Goal: Information Seeking & Learning: Understand process/instructions

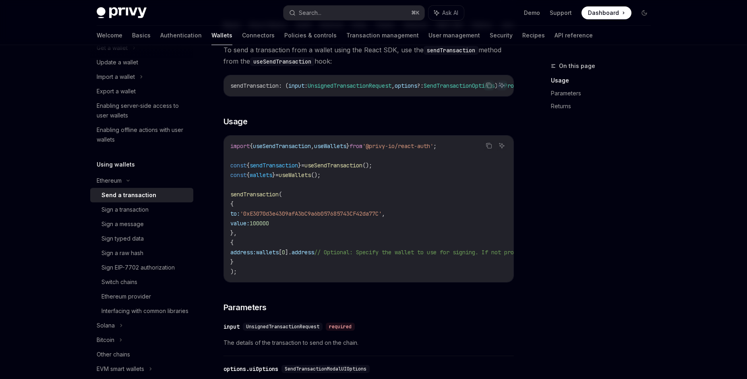
scroll to position [81, 0]
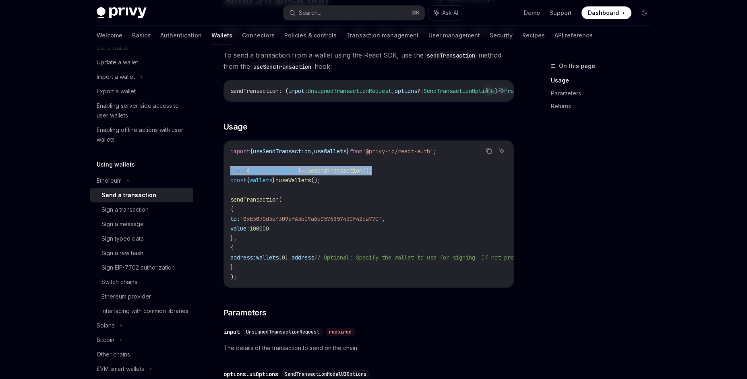
drag, startPoint x: 230, startPoint y: 176, endPoint x: 394, endPoint y: 178, distance: 163.9
click at [394, 178] on code "import { useSendTransaction , useWallets } from '@privy-io/react-auth' ; const …" at bounding box center [441, 214] width 422 height 135
copy span "const { sendTransaction } = useSendTransaction ();"
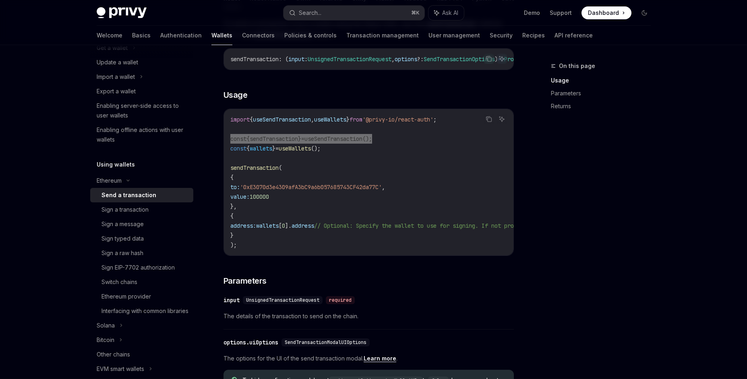
scroll to position [113, 0]
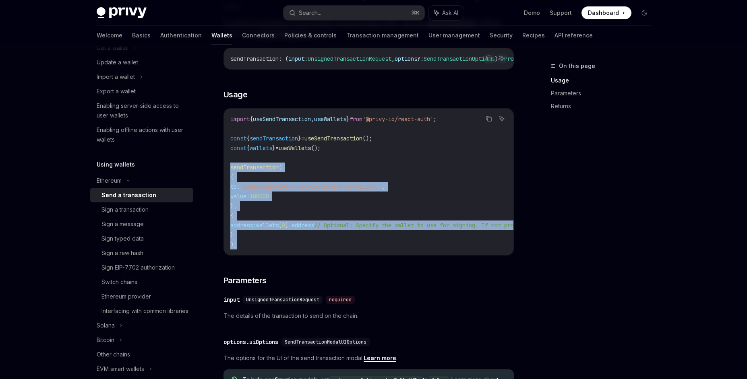
drag, startPoint x: 230, startPoint y: 172, endPoint x: 258, endPoint y: 247, distance: 80.4
click at [258, 247] on code "import { useSendTransaction , useWallets } from '@privy-io/react-auth' ; const …" at bounding box center [441, 181] width 422 height 135
copy code "sendTransaction ( { to: '0xE3070d3e4309afA3bC9a6b057685743CF42da77C' , value: 1…"
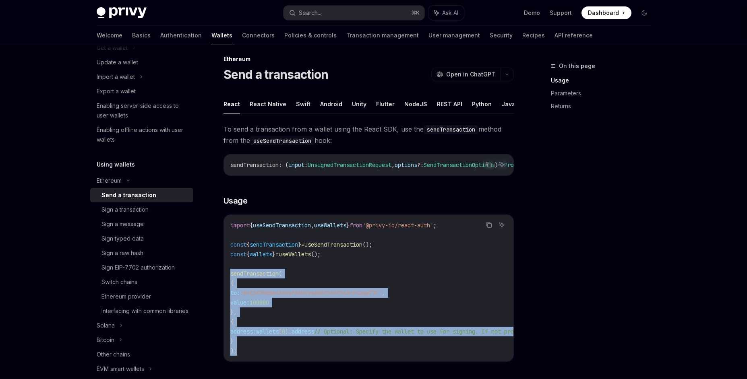
scroll to position [0, 0]
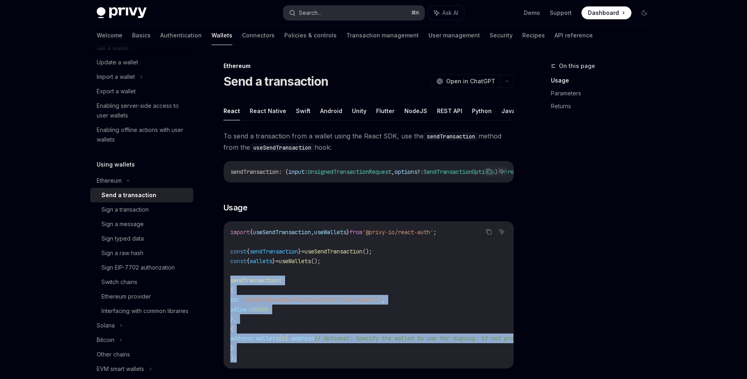
click at [345, 13] on button "Search... ⌘ K" at bounding box center [353, 13] width 141 height 14
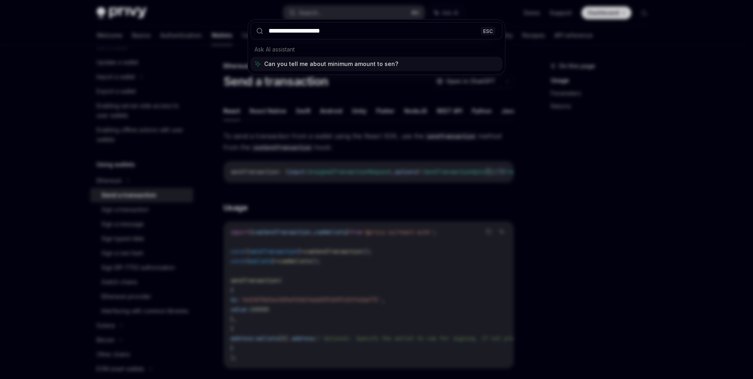
type input "**********"
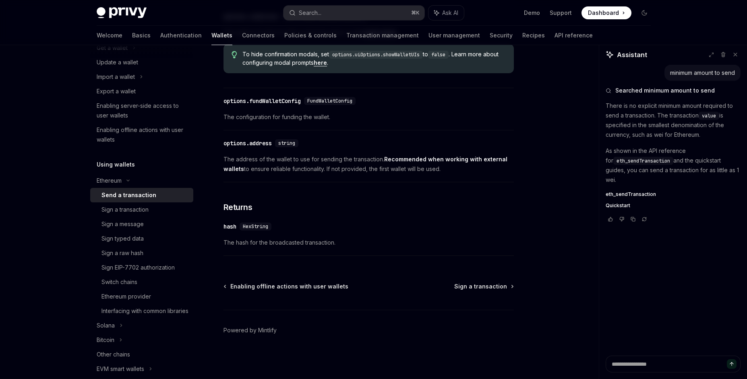
scroll to position [435, 0]
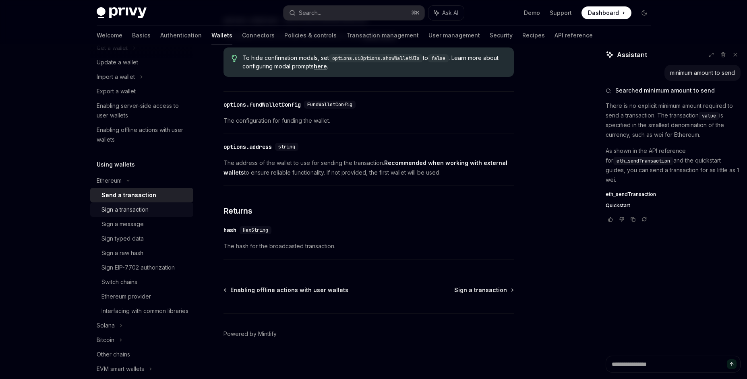
click at [153, 214] on div "Sign a transaction" at bounding box center [144, 210] width 87 height 10
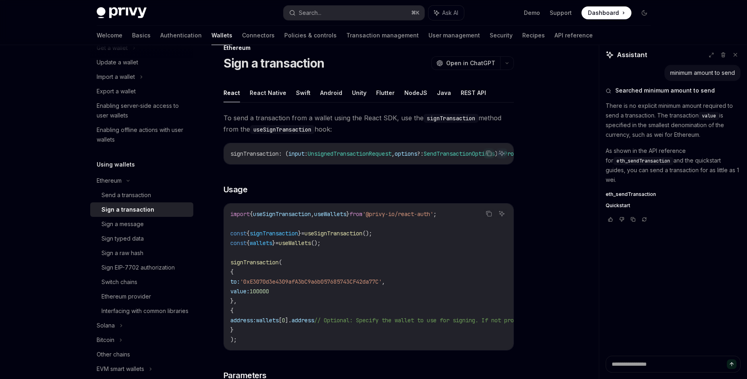
scroll to position [19, 0]
drag, startPoint x: 237, startPoint y: 316, endPoint x: 244, endPoint y: 333, distance: 18.5
click at [244, 333] on code "import { useSignTransaction , useWallets } from '@privy-io/react-auth' ; const …" at bounding box center [441, 275] width 422 height 135
copy code "{ address: wallets [ 0 ]. address // Optional: Specify the wallet to use for si…"
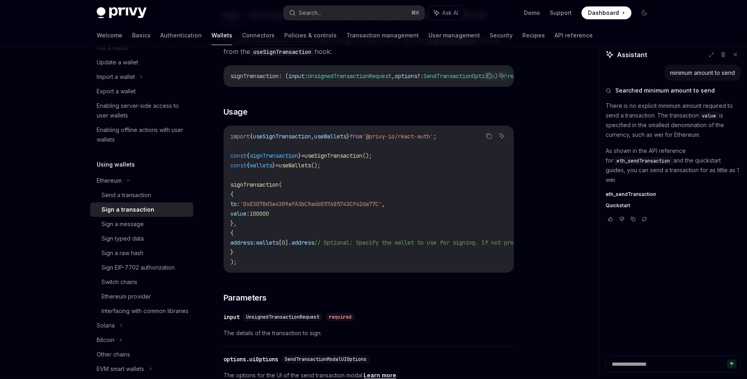
scroll to position [142, 0]
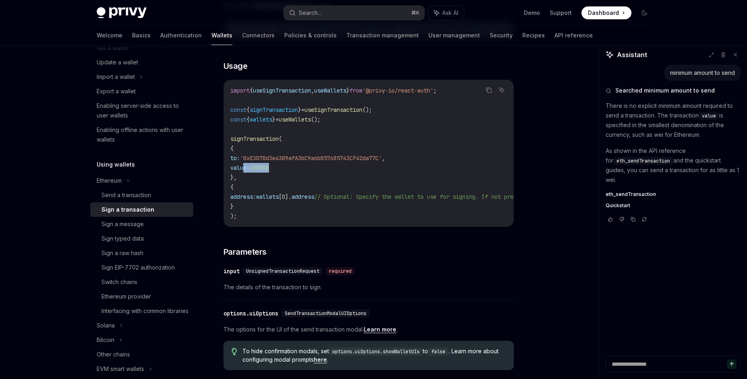
drag, startPoint x: 290, startPoint y: 172, endPoint x: 242, endPoint y: 171, distance: 47.5
click at [242, 171] on code "import { useSignTransaction , useWallets } from '@privy-io/react-auth' ; const …" at bounding box center [441, 153] width 422 height 135
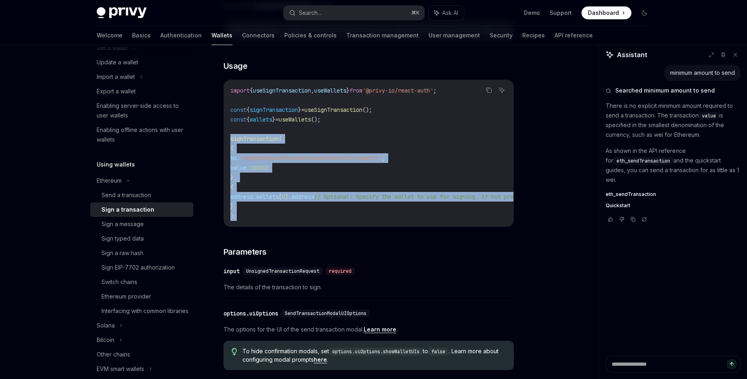
drag, startPoint x: 231, startPoint y: 143, endPoint x: 259, endPoint y: 221, distance: 83.8
click at [259, 221] on code "import { useSignTransaction , useWallets } from '@privy-io/react-auth' ; const …" at bounding box center [441, 153] width 422 height 135
copy code "signTransaction ( { to: '0xE3070d3e4309afA3bC9a6b057685743CF42da77C' , value: 1…"
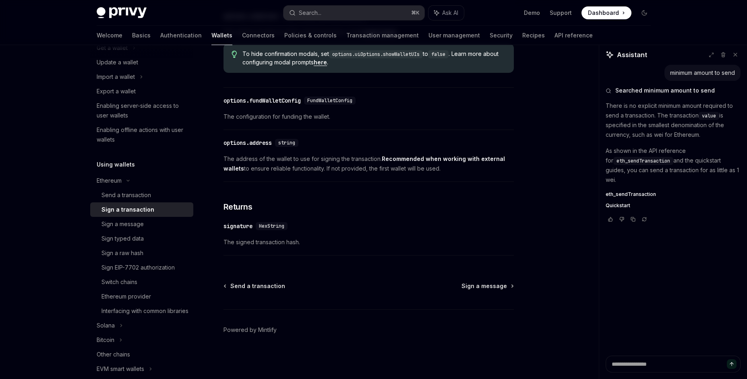
scroll to position [448, 0]
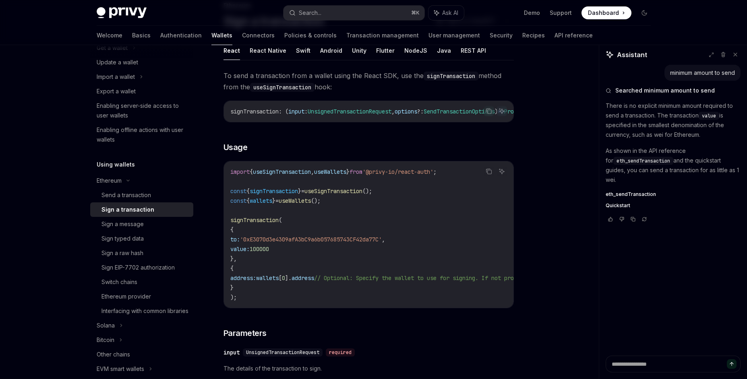
scroll to position [55, 0]
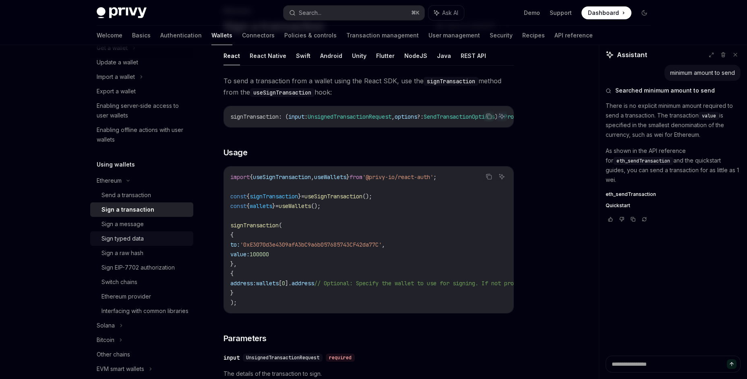
click at [130, 242] on div "Sign typed data" at bounding box center [122, 239] width 42 height 10
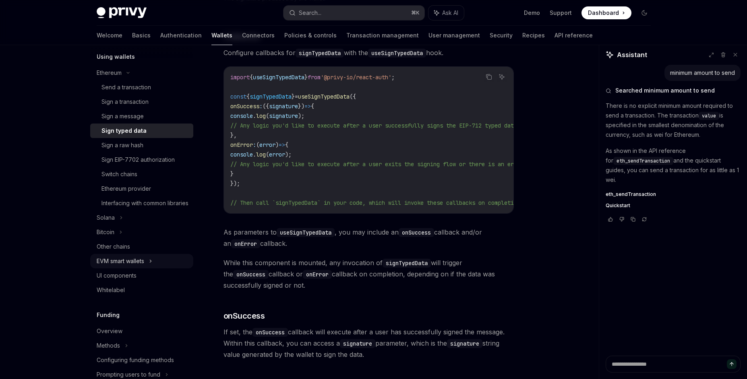
scroll to position [204, 0]
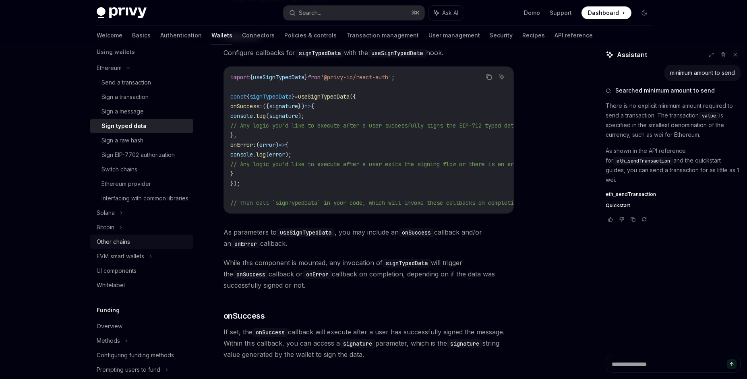
click at [152, 247] on div "Other chains" at bounding box center [143, 242] width 92 height 10
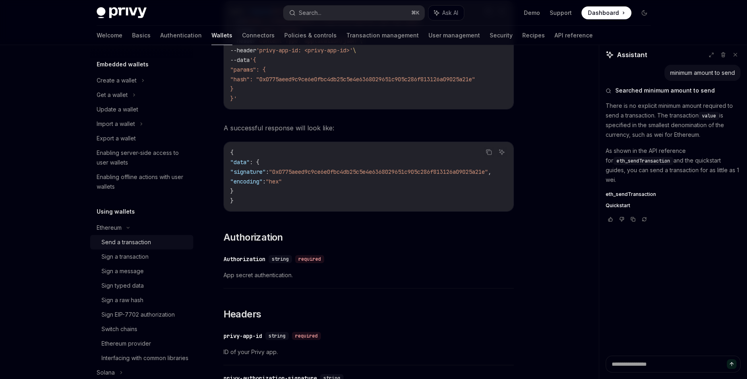
scroll to position [43, 0]
click at [138, 245] on div "Send a transaction" at bounding box center [126, 244] width 50 height 10
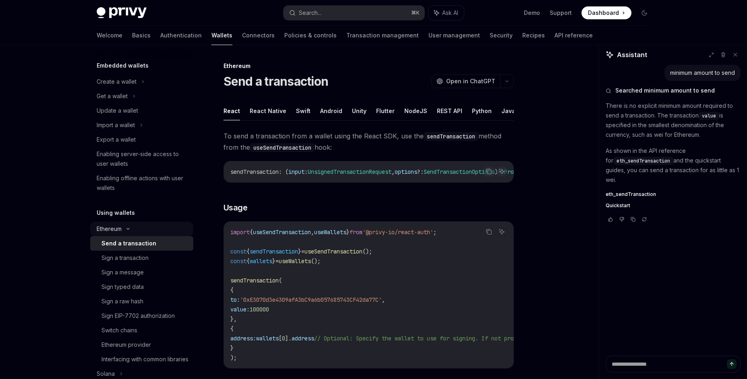
click at [128, 229] on icon at bounding box center [128, 228] width 10 height 3
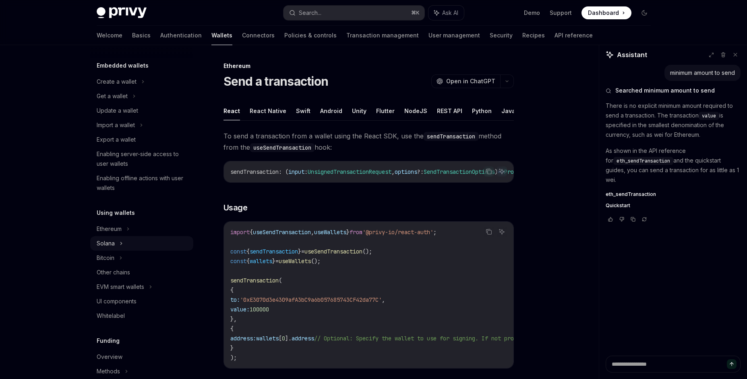
click at [123, 103] on div "Solana" at bounding box center [141, 96] width 103 height 14
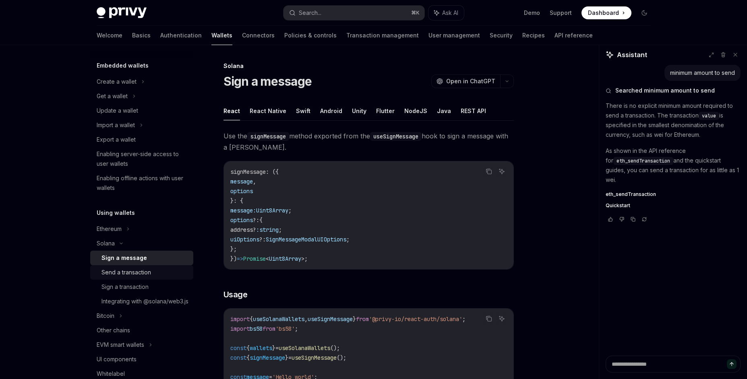
click at [133, 275] on div "Send a transaction" at bounding box center [126, 273] width 50 height 10
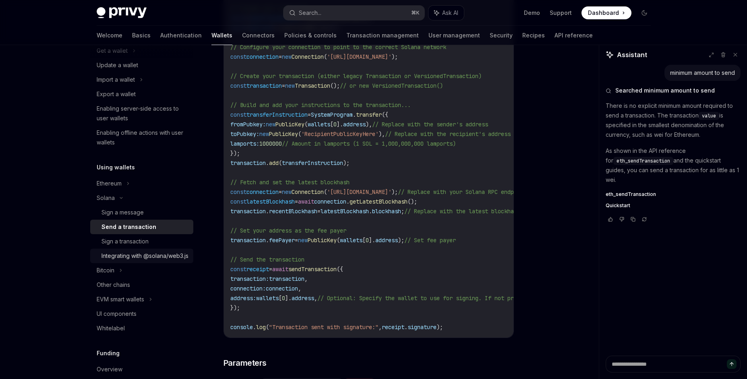
scroll to position [91, 0]
click at [137, 240] on div "Sign a transaction" at bounding box center [124, 239] width 47 height 10
type textarea "*"
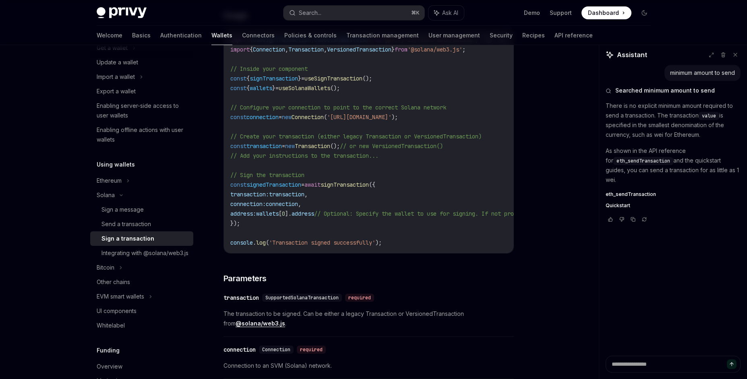
scroll to position [283, 0]
